Goal: Task Accomplishment & Management: Use online tool/utility

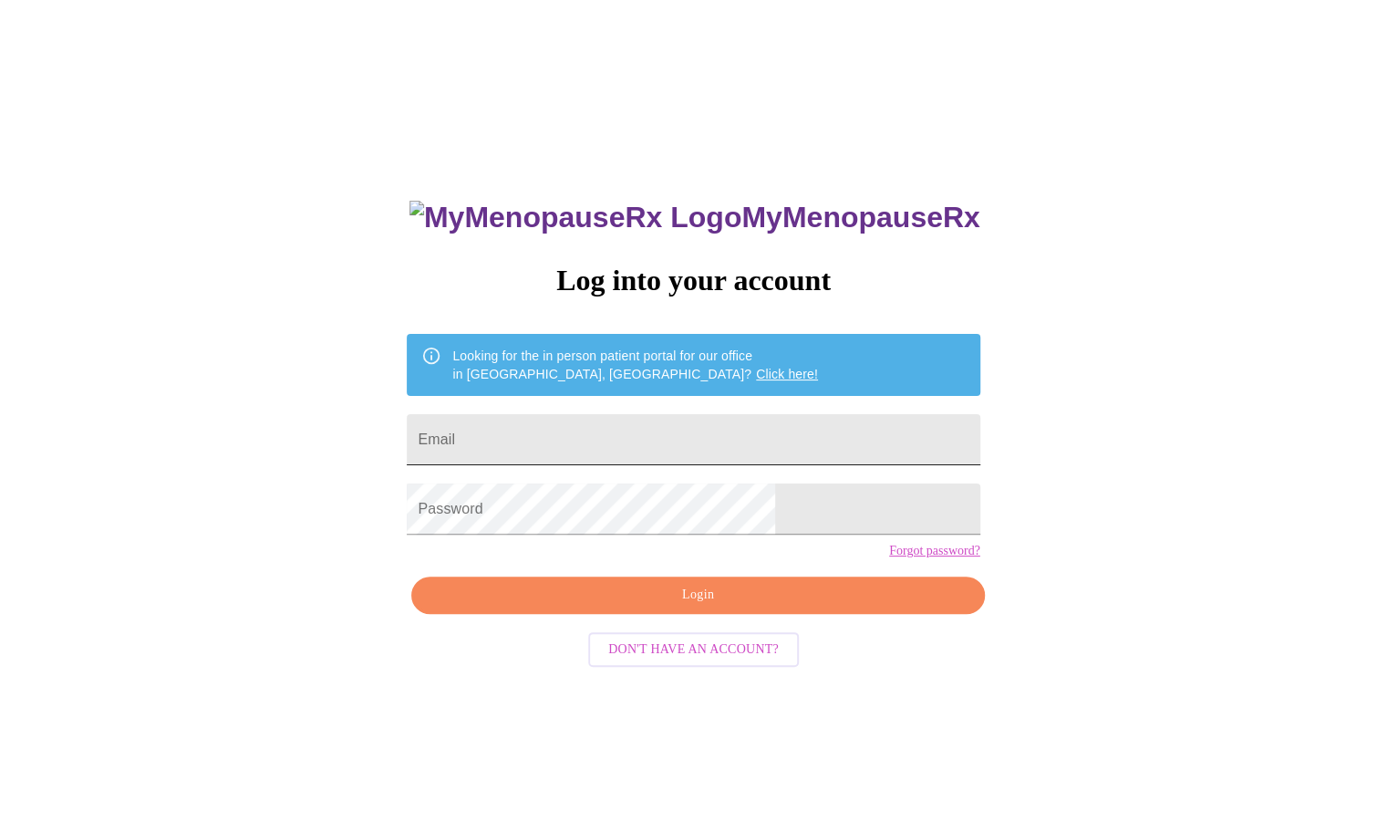
click at [596, 420] on input "Email" at bounding box center [693, 439] width 573 height 51
type input "[EMAIL_ADDRESS][DOMAIN_NAME]"
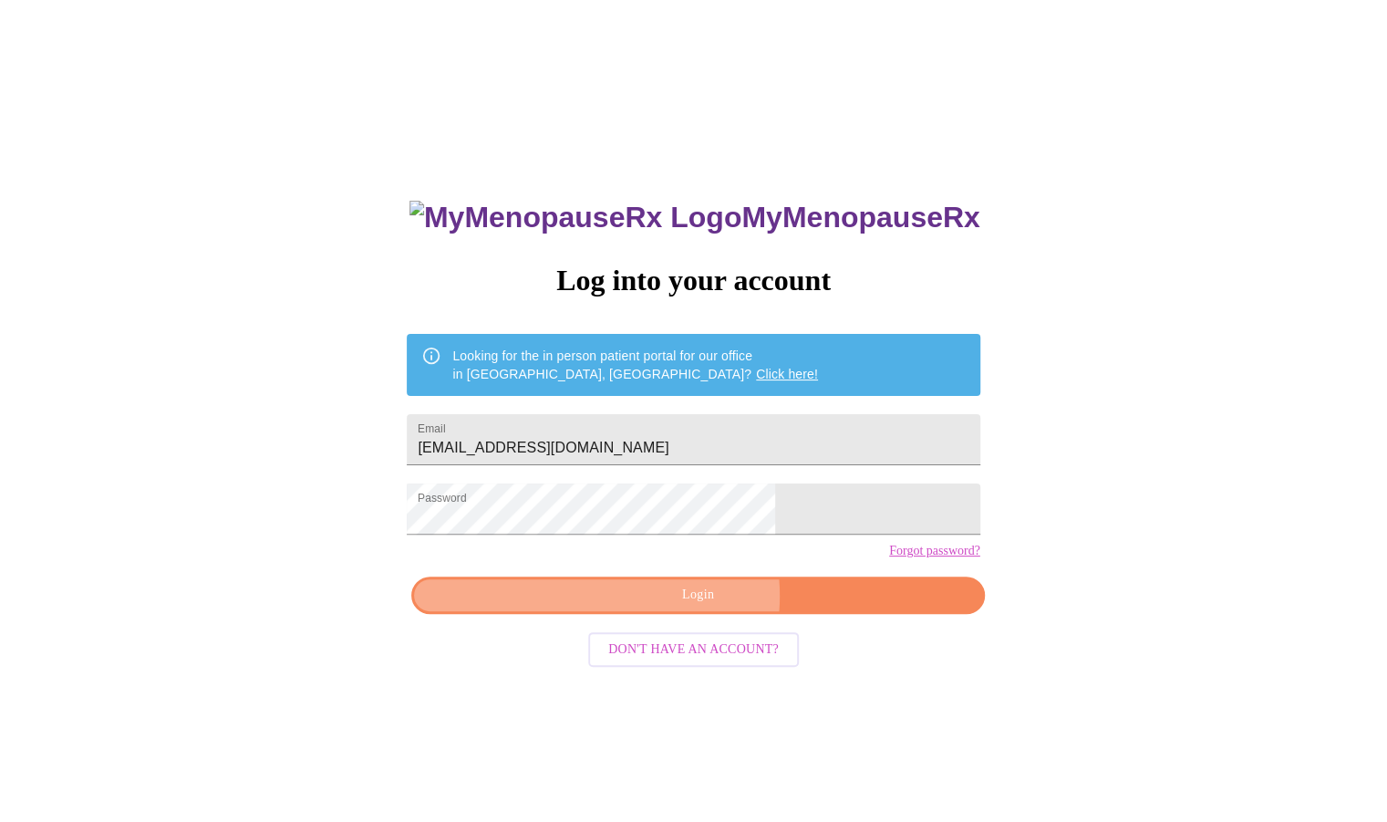
click at [684, 606] on span "Login" at bounding box center [697, 595] width 531 height 23
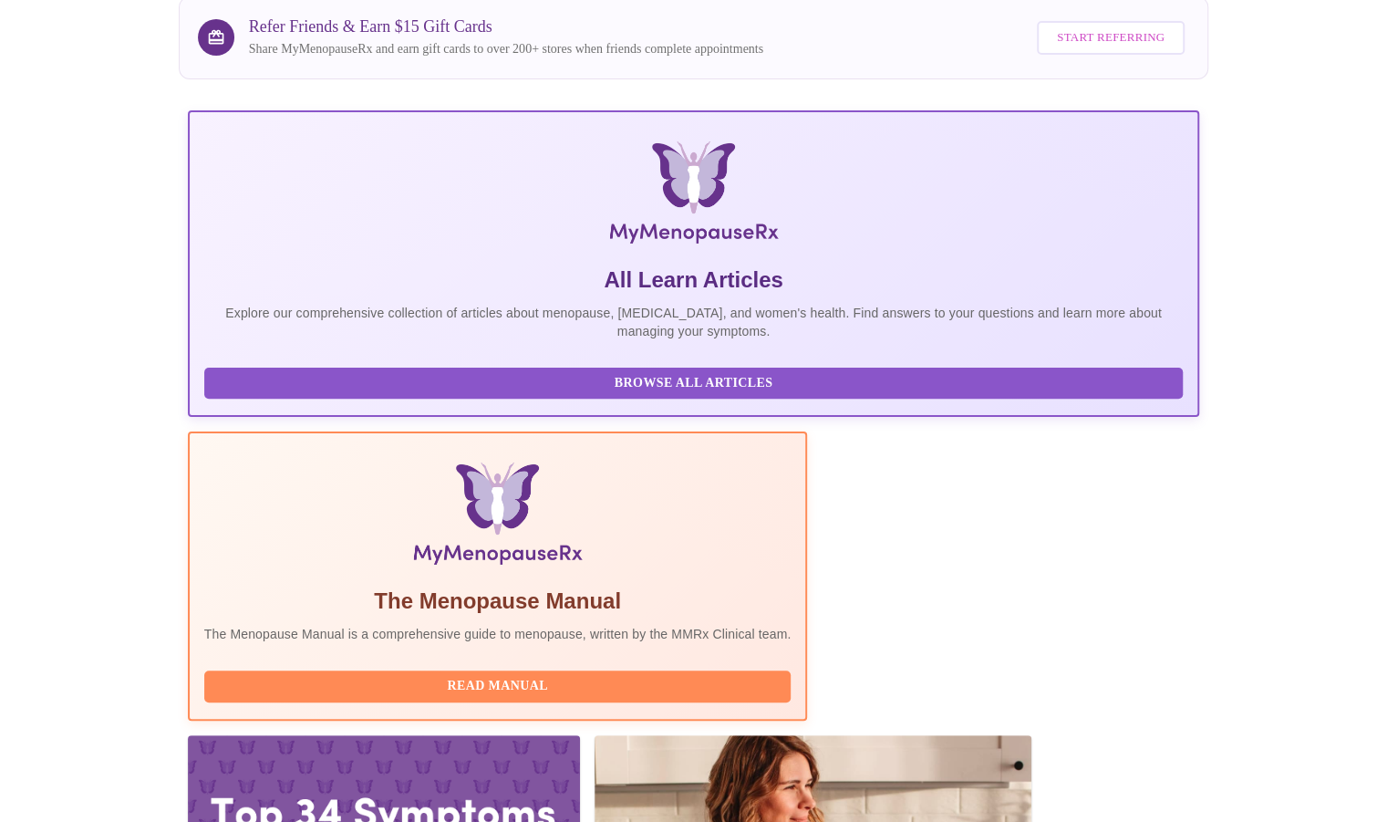
scroll to position [175, 0]
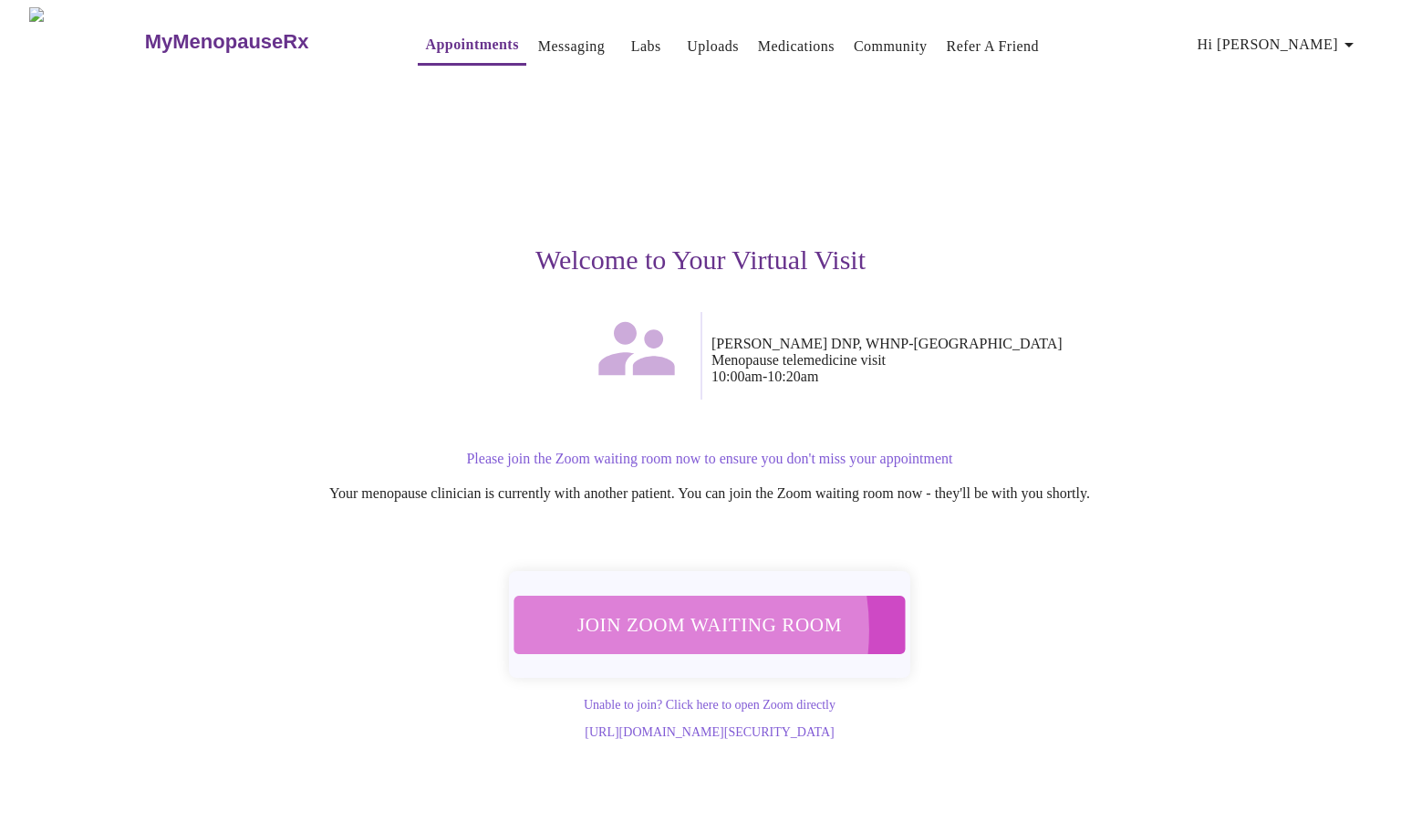
click at [642, 619] on span "Join Zoom Waiting Room" at bounding box center [709, 624] width 347 height 34
